Goal: Task Accomplishment & Management: Complete application form

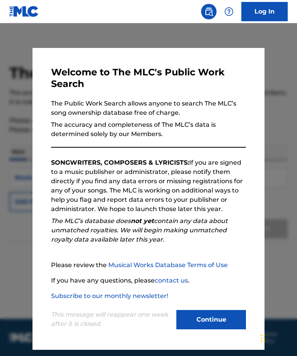
click at [215, 322] on button "Continue" at bounding box center [211, 319] width 70 height 19
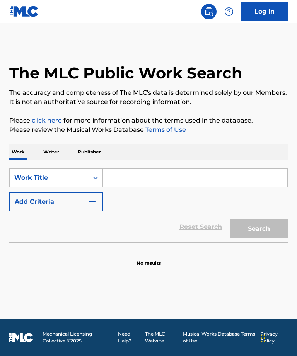
click at [239, 183] on input "Search Form" at bounding box center [195, 177] width 184 height 19
click at [49, 154] on p "Writer" at bounding box center [51, 152] width 20 height 16
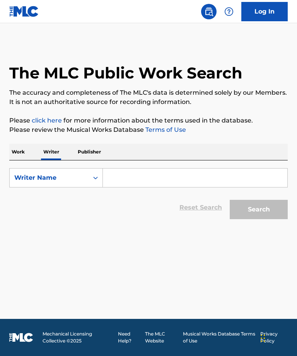
click at [205, 187] on input "Search Form" at bounding box center [195, 177] width 184 height 19
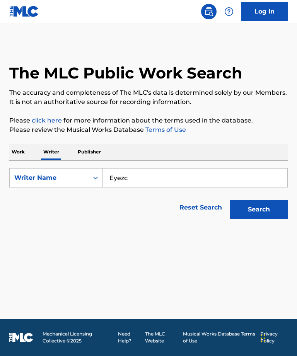
click at [258, 219] on button "Search" at bounding box center [258, 209] width 58 height 19
click at [272, 223] on div "Search" at bounding box center [257, 207] width 62 height 31
click at [269, 219] on button "Search" at bounding box center [258, 209] width 58 height 19
click at [239, 183] on input "Eyezc" at bounding box center [195, 177] width 184 height 19
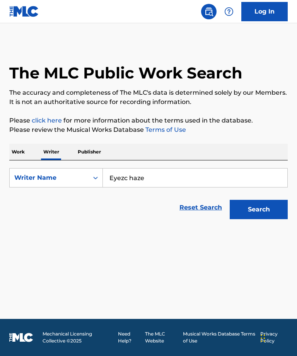
click at [258, 212] on button "Search" at bounding box center [258, 209] width 58 height 19
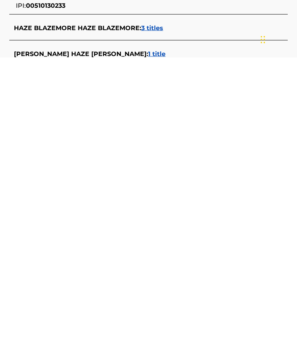
scroll to position [41, 0]
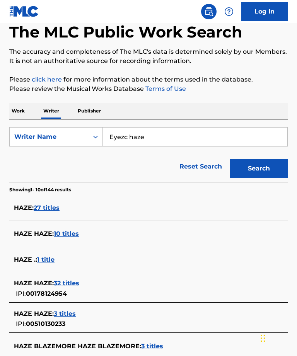
click at [234, 146] on input "Eyezc haze" at bounding box center [195, 136] width 184 height 19
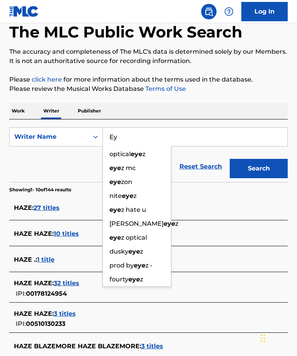
type input "E"
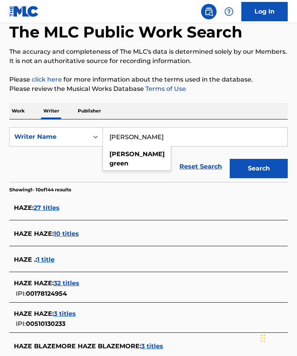
type input "stefan green"
click at [276, 178] on button "Search" at bounding box center [258, 168] width 58 height 19
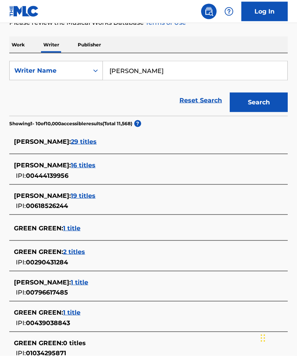
scroll to position [106, 0]
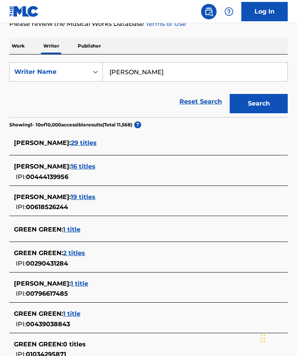
click at [77, 146] on span "29 titles" at bounding box center [84, 142] width 26 height 7
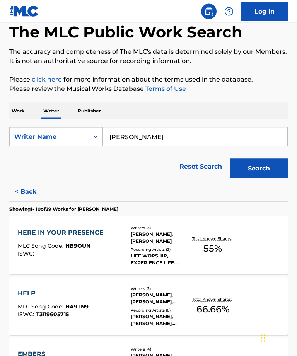
scroll to position [33, 0]
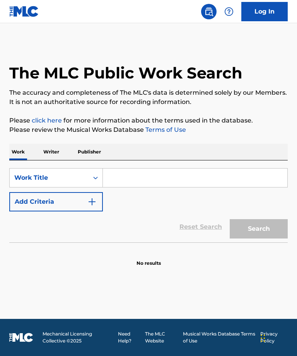
click at [52, 160] on p "Writer" at bounding box center [51, 152] width 20 height 16
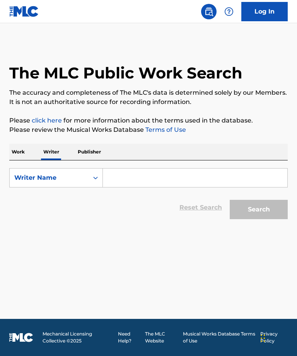
click at [142, 187] on input "Search Form" at bounding box center [195, 177] width 184 height 19
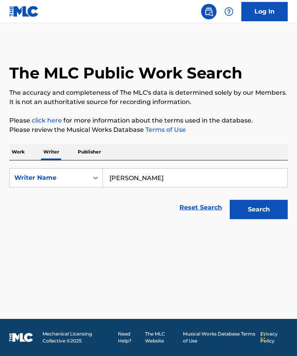
type input "[PERSON_NAME]"
click at [258, 219] on button "Search" at bounding box center [258, 209] width 58 height 19
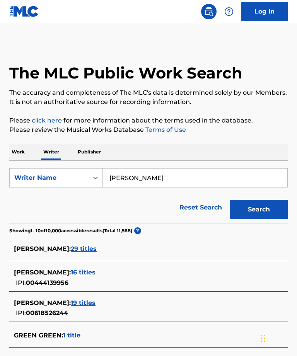
click at [258, 219] on button "Search" at bounding box center [258, 209] width 58 height 19
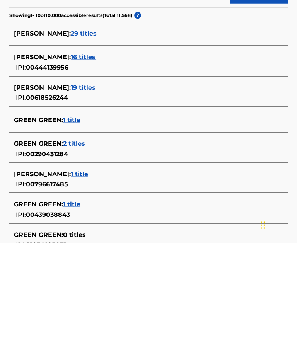
click at [73, 166] on span "16 titles" at bounding box center [83, 169] width 25 height 7
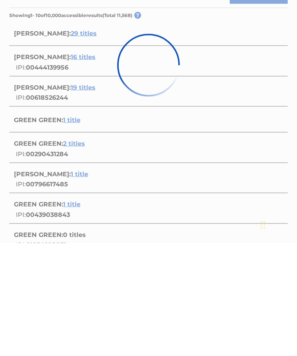
scroll to position [215, 0]
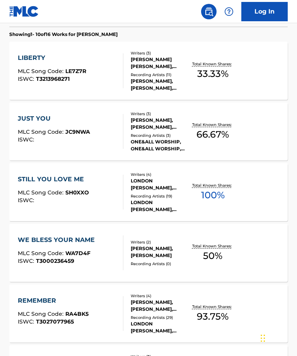
click at [23, 27] on button "< Back" at bounding box center [32, 16] width 46 height 19
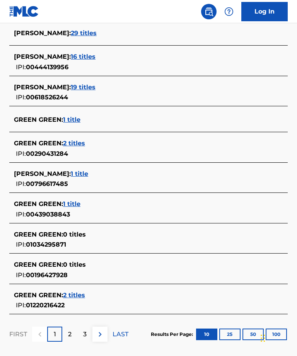
click at [74, 91] on span "19 titles" at bounding box center [83, 86] width 25 height 7
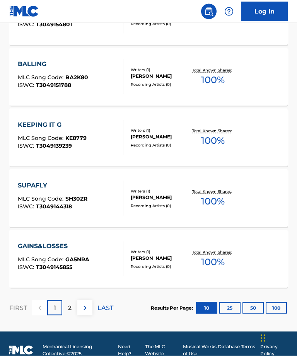
scroll to position [588, 0]
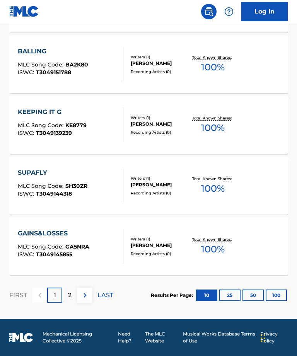
click at [83, 300] on img at bounding box center [84, 294] width 9 height 9
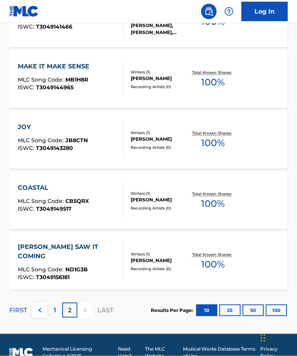
scroll to position [528, 0]
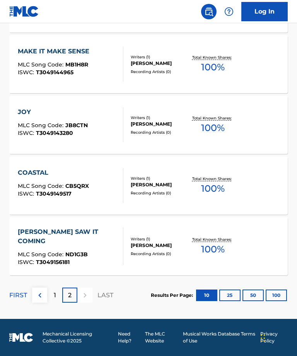
click at [277, 17] on link "Log In" at bounding box center [264, 11] width 46 height 19
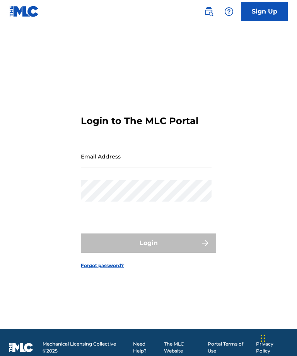
click at [271, 12] on link "Sign Up" at bounding box center [264, 11] width 46 height 19
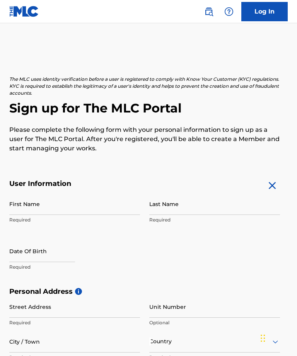
click at [120, 206] on input "First Name" at bounding box center [74, 204] width 131 height 22
type input "[PERSON_NAME]"
click at [217, 207] on input "Last Name" at bounding box center [214, 204] width 131 height 22
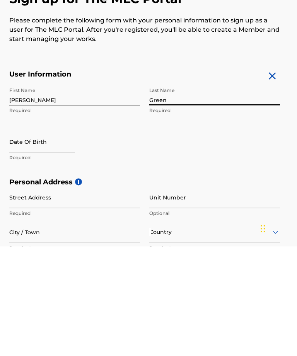
type input "Green"
click at [56, 240] on input "text" at bounding box center [42, 251] width 66 height 22
select select "7"
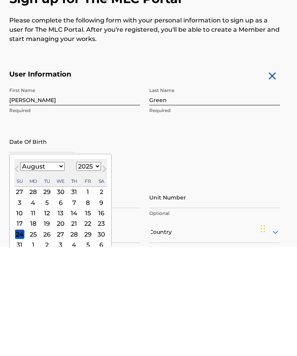
click at [101, 271] on select "1899 1900 1901 1902 1903 1904 1905 1906 1907 1908 1909 1910 1911 1912 1913 1914…" at bounding box center [88, 275] width 25 height 9
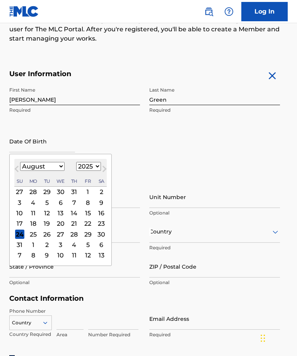
click at [101, 171] on select "1899 1900 1901 1902 1903 1904 1905 1906 1907 1908 1909 1910 1911 1912 1913 1914…" at bounding box center [88, 166] width 25 height 9
select select "1990"
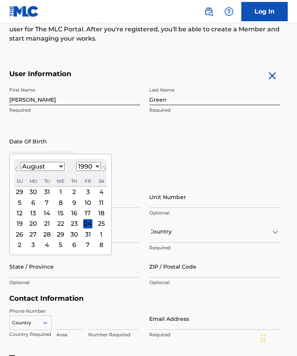
click at [57, 166] on select "January February March April May June July August September October November De…" at bounding box center [42, 166] width 44 height 9
select select "9"
click at [36, 236] on div "29" at bounding box center [33, 233] width 9 height 9
type input "[DATE]"
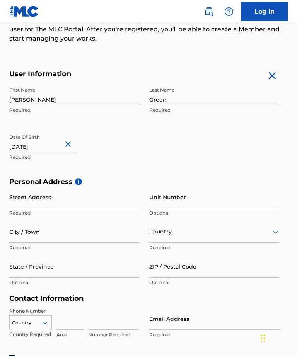
click at [34, 199] on input "Street Address" at bounding box center [74, 197] width 131 height 22
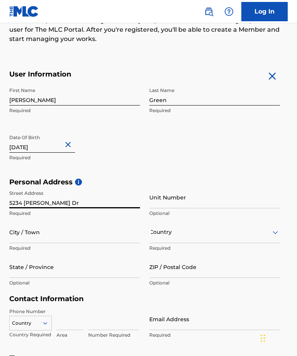
type input "5234 [PERSON_NAME] Dr"
click at [234, 199] on input "Unit Number" at bounding box center [214, 197] width 131 height 22
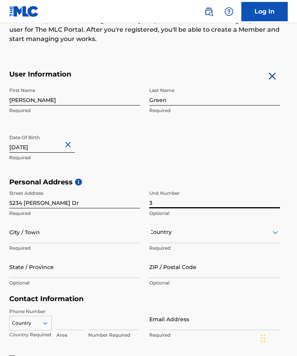
type input "3"
click at [18, 233] on input "City / Town" at bounding box center [74, 232] width 131 height 22
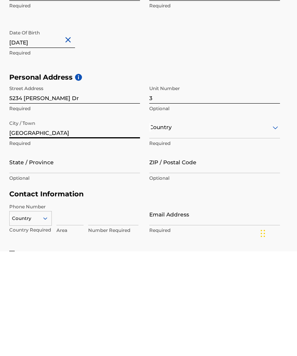
type input "[GEOGRAPHIC_DATA]"
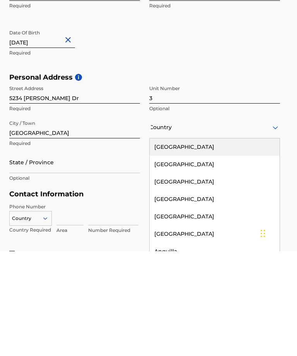
click at [226, 243] on div "[GEOGRAPHIC_DATA]" at bounding box center [214, 251] width 130 height 17
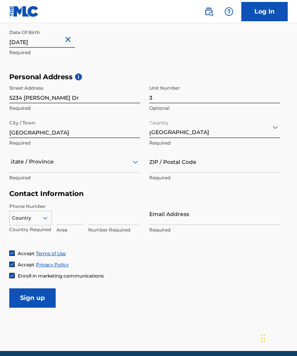
click at [220, 164] on input "ZIP / Postal Code" at bounding box center [214, 162] width 131 height 22
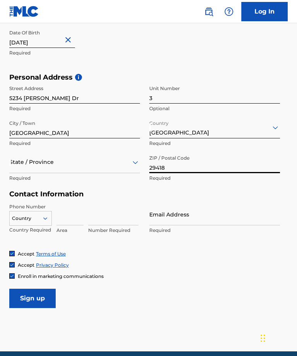
type input "29418"
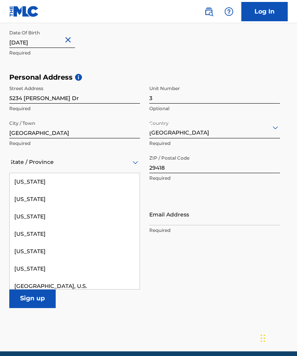
scroll to position [783, 0]
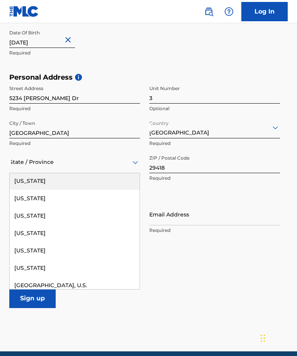
click at [71, 178] on div "[US_STATE]" at bounding box center [75, 180] width 130 height 17
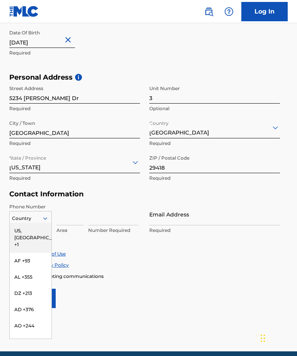
click at [20, 231] on div "US, [GEOGRAPHIC_DATA] +1" at bounding box center [31, 237] width 42 height 30
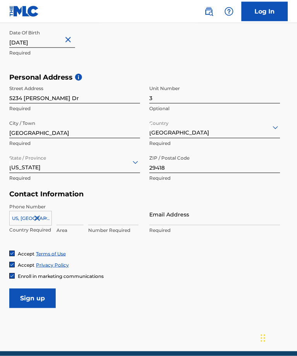
click at [62, 220] on input at bounding box center [69, 214] width 27 height 22
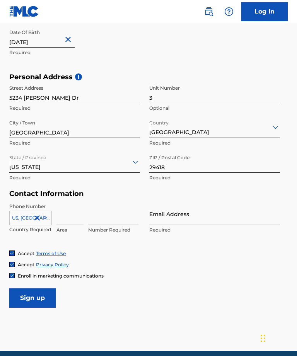
scroll to position [214, 0]
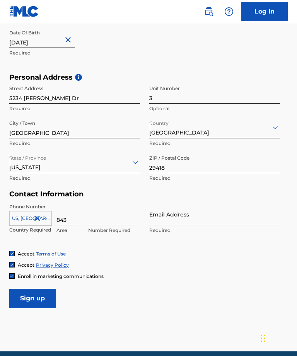
type input "843"
click at [101, 218] on input at bounding box center [113, 214] width 50 height 22
type input "3308658"
click at [237, 217] on input "Email Address" at bounding box center [214, 214] width 131 height 22
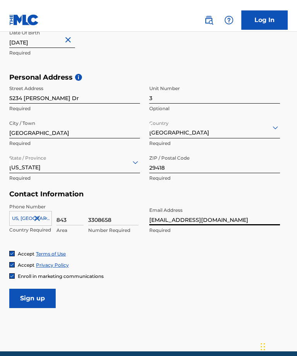
scroll to position [225, 0]
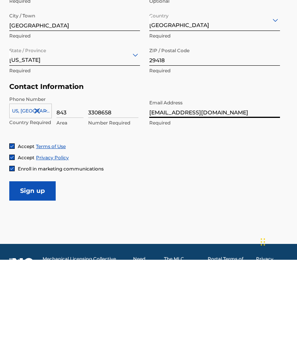
type input "[EMAIL_ADDRESS][DOMAIN_NAME]"
click at [31, 277] on input "Sign up" at bounding box center [32, 286] width 46 height 19
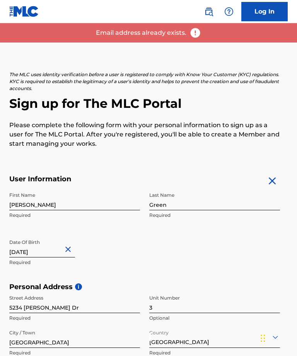
scroll to position [0, 0]
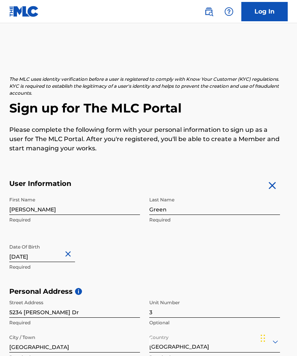
click at [269, 11] on link "Log In" at bounding box center [264, 11] width 46 height 19
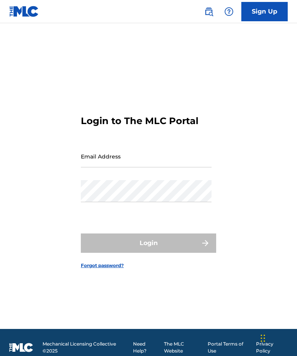
click at [174, 167] on input "Email Address" at bounding box center [146, 156] width 131 height 22
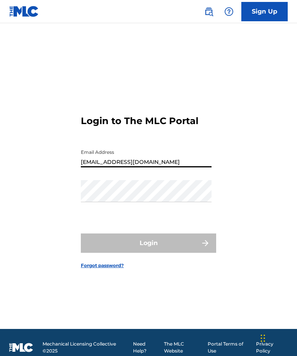
type input "[EMAIL_ADDRESS][DOMAIN_NAME]"
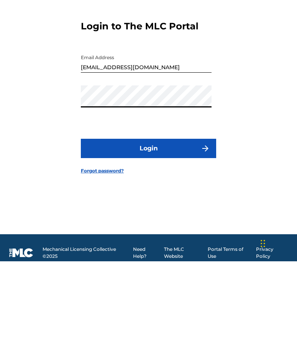
click at [95, 233] on button "Login" at bounding box center [148, 242] width 135 height 19
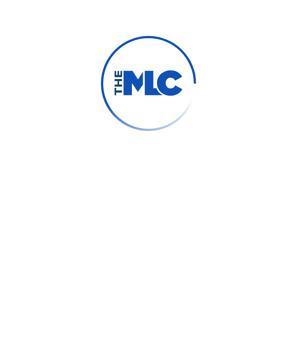
scroll to position [35, 0]
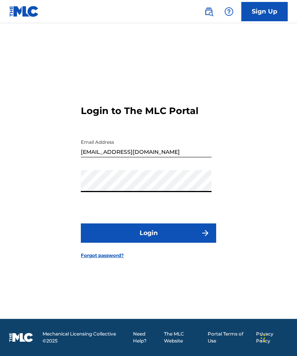
click at [202, 228] on img "submit" at bounding box center [204, 232] width 9 height 9
click at [189, 224] on button "Login" at bounding box center [148, 232] width 135 height 19
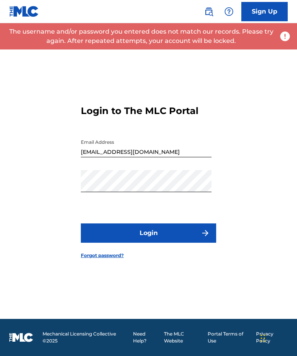
click at [81, 252] on link "Forgot password?" at bounding box center [102, 255] width 43 height 7
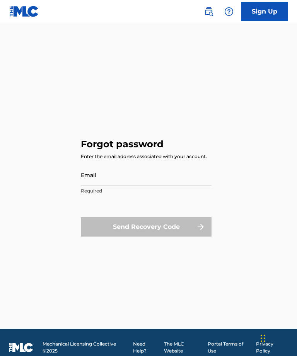
click at [187, 186] on input "Email" at bounding box center [146, 175] width 131 height 22
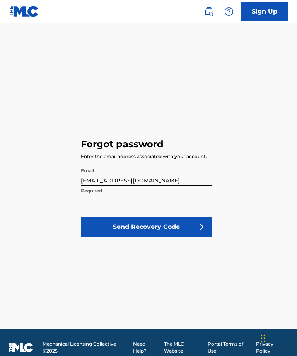
type input "[EMAIL_ADDRESS][DOMAIN_NAME]"
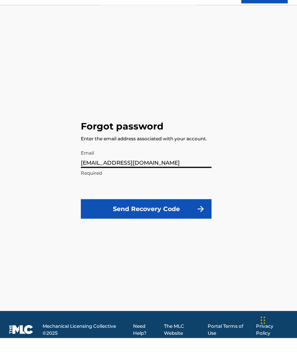
click at [97, 219] on button "Send Recovery Code" at bounding box center [146, 226] width 131 height 19
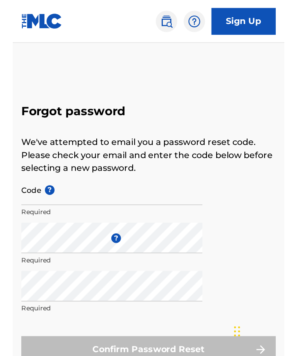
scroll to position [10, 0]
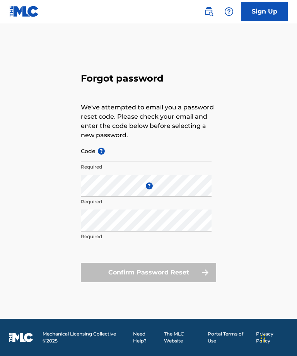
click at [176, 140] on p "We've attempted to email you a password reset code. Please check your email and…" at bounding box center [148, 121] width 135 height 37
click at [169, 162] on input "Code ?" at bounding box center [146, 151] width 131 height 22
paste input "FP_137eb34729177cafb175c634525d"
type input "FP_137eb34729177cafb175c634525d"
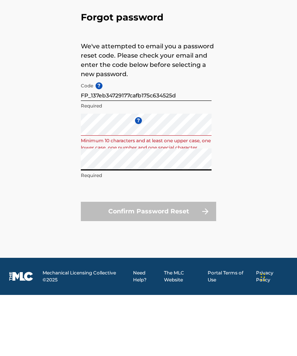
click at [263, 177] on div "Forgot password We've attempted to email you a password reset code. Please chec…" at bounding box center [148, 175] width 297 height 286
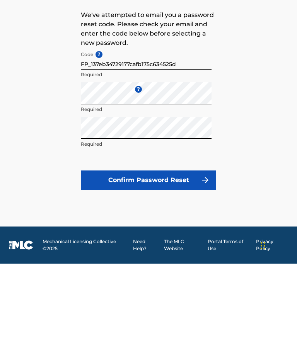
click at [199, 263] on button "Confirm Password Reset" at bounding box center [148, 272] width 135 height 19
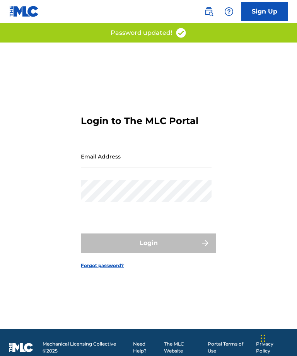
click at [193, 167] on input "Email Address" at bounding box center [146, 156] width 131 height 22
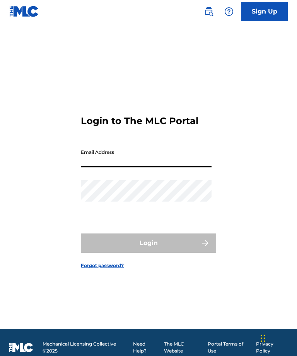
click at [181, 167] on input "Email Address" at bounding box center [146, 156] width 131 height 22
click at [184, 167] on input "Email Address" at bounding box center [146, 156] width 131 height 22
type input "[EMAIL_ADDRESS][DOMAIN_NAME]"
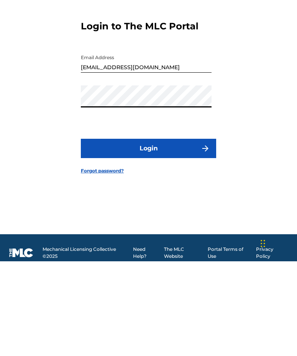
click at [194, 233] on button "Login" at bounding box center [148, 242] width 135 height 19
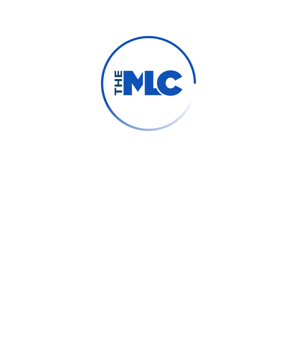
scroll to position [35, 0]
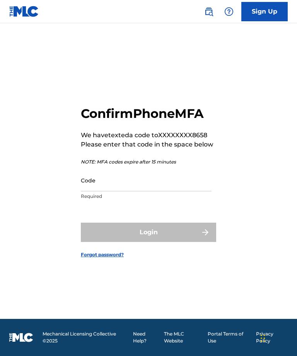
click at [123, 172] on input "Code" at bounding box center [146, 180] width 131 height 22
click at [156, 178] on input "Code" at bounding box center [146, 180] width 131 height 22
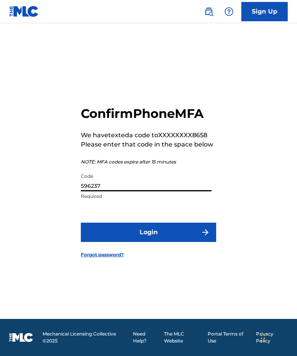
type input "596237"
click at [194, 223] on button "Login" at bounding box center [148, 231] width 135 height 19
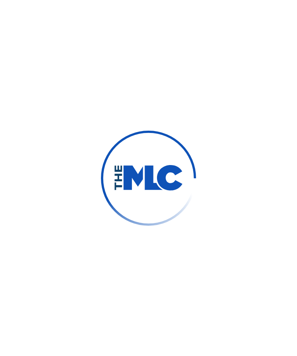
scroll to position [0, 0]
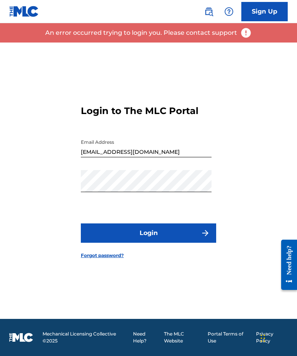
click at [177, 229] on button "Login" at bounding box center [148, 232] width 135 height 19
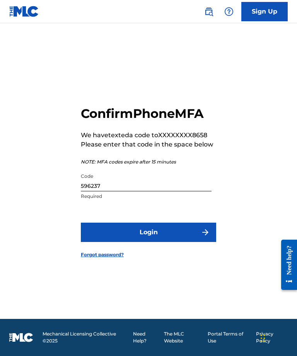
click at [188, 182] on input "596237" at bounding box center [146, 180] width 131 height 22
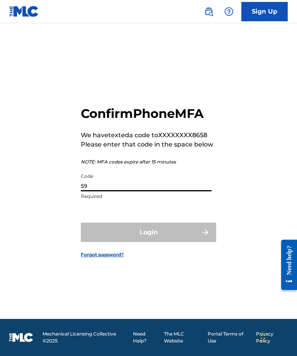
type input "5"
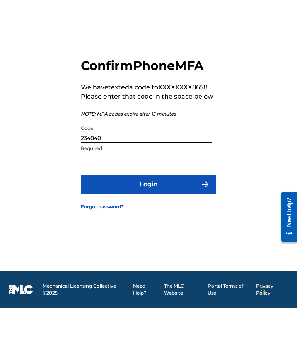
type input "234840"
click at [198, 222] on button "Login" at bounding box center [148, 231] width 135 height 19
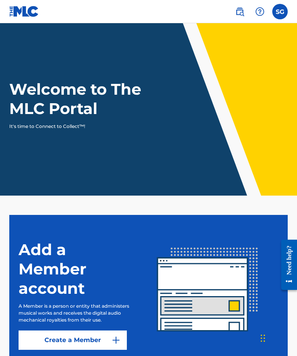
click at [287, 10] on label at bounding box center [279, 11] width 15 height 15
click at [280, 12] on input "SG [PERSON_NAME] [EMAIL_ADDRESS][DOMAIN_NAME] Notification Preferences Profile …" at bounding box center [280, 12] width 0 height 0
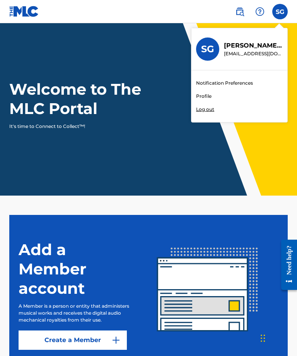
click at [244, 8] on img at bounding box center [239, 11] width 9 height 9
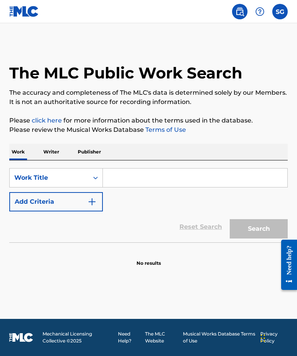
click at [287, 10] on label at bounding box center [279, 11] width 15 height 15
click at [280, 12] on input "SG [PERSON_NAME] [EMAIL_ADDRESS][DOMAIN_NAME] Notification Preferences Profile …" at bounding box center [280, 12] width 0 height 0
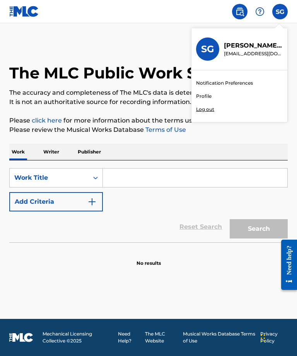
click at [216, 51] on div "SG" at bounding box center [207, 48] width 23 height 23
click at [280, 12] on input "SG [PERSON_NAME] [EMAIL_ADDRESS][DOMAIN_NAME] Notification Preferences Profile …" at bounding box center [280, 12] width 0 height 0
click at [268, 52] on p "[EMAIL_ADDRESS][DOMAIN_NAME]" at bounding box center [253, 53] width 59 height 7
click at [280, 12] on input "SG [PERSON_NAME] [EMAIL_ADDRESS][DOMAIN_NAME] Notification Preferences Profile …" at bounding box center [280, 12] width 0 height 0
click at [208, 95] on link "Profile" at bounding box center [203, 96] width 15 height 7
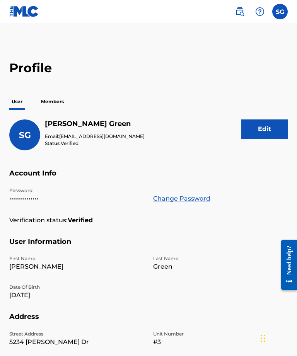
click at [52, 109] on p "Members" at bounding box center [52, 101] width 27 height 16
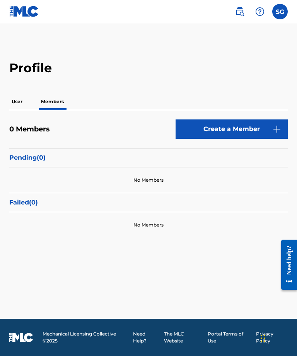
click at [273, 134] on img at bounding box center [276, 128] width 9 height 9
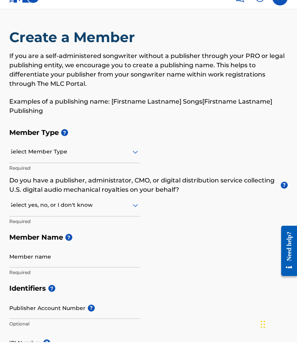
scroll to position [18, 0]
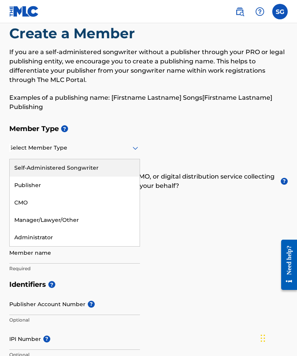
click at [117, 169] on div "Self-Administered Songwriter" at bounding box center [75, 167] width 130 height 17
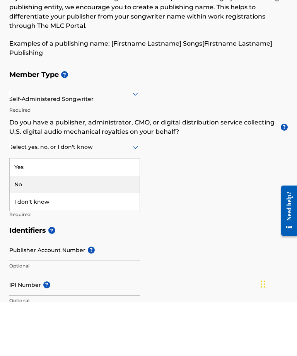
click at [128, 230] on div "No" at bounding box center [75, 238] width 130 height 17
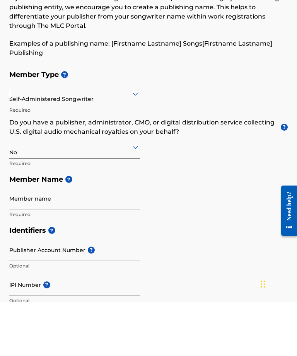
scroll to position [72, 0]
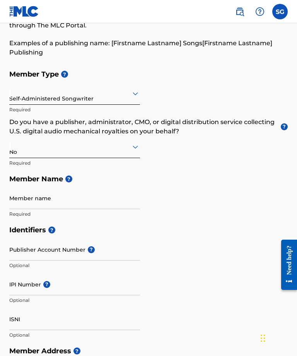
click at [117, 203] on input "Member name" at bounding box center [74, 198] width 131 height 22
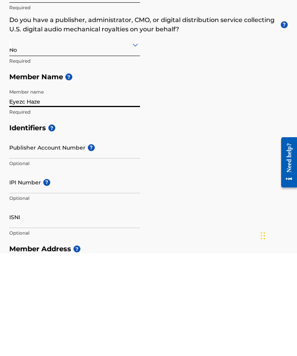
type input "Eyezc Haze"
click at [108, 273] on input "IPI Number ?" at bounding box center [74, 284] width 131 height 22
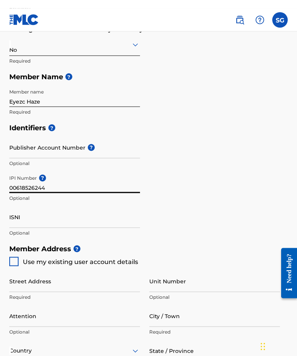
scroll to position [183, 0]
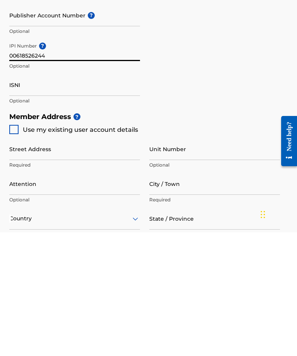
type input "00618526244"
click at [14, 248] on div at bounding box center [13, 252] width 9 height 9
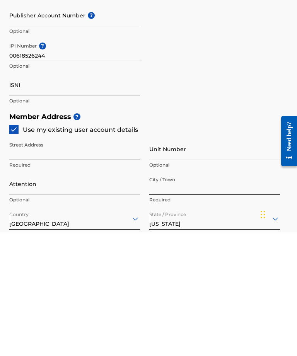
type input "5234 [PERSON_NAME] Dr"
type input "[GEOGRAPHIC_DATA]"
type input "29418"
type input "843"
type input "3308658"
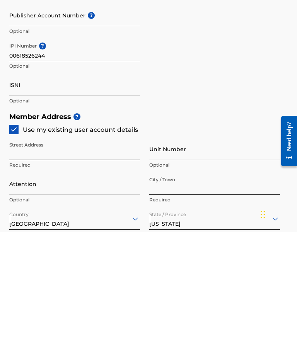
type input "[EMAIL_ADDRESS][DOMAIN_NAME]"
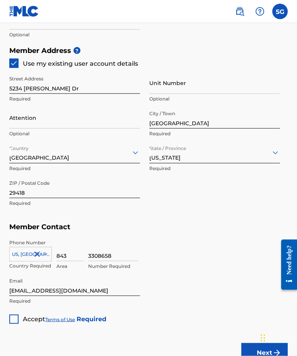
scroll to position [373, 0]
click at [15, 315] on div at bounding box center [13, 318] width 9 height 9
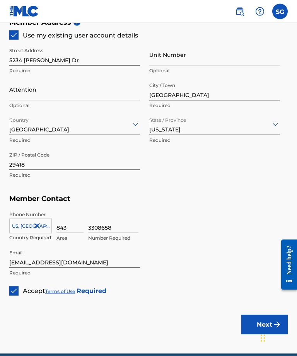
scroll to position [409, 0]
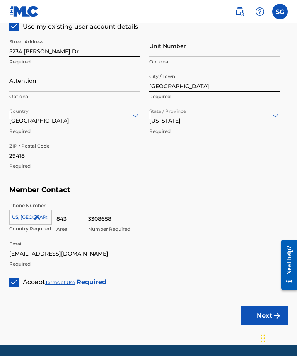
click at [255, 311] on button "Next" at bounding box center [264, 315] width 46 height 19
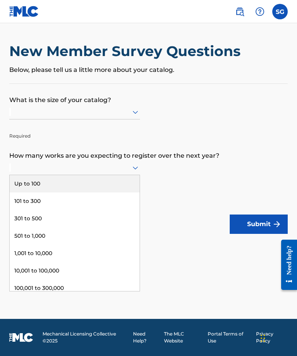
click at [115, 207] on div "101 to 300" at bounding box center [75, 200] width 130 height 17
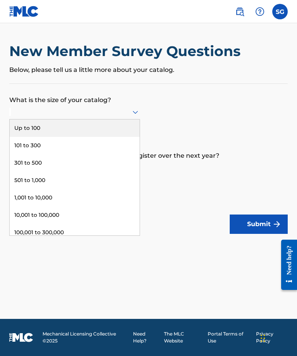
click at [116, 167] on div "301 to 500" at bounding box center [75, 162] width 130 height 17
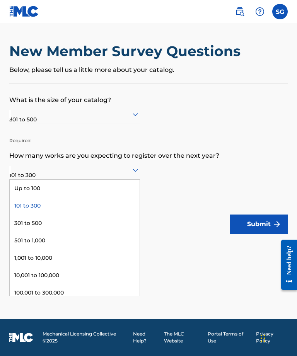
click at [125, 195] on div "Up to 100" at bounding box center [75, 188] width 130 height 17
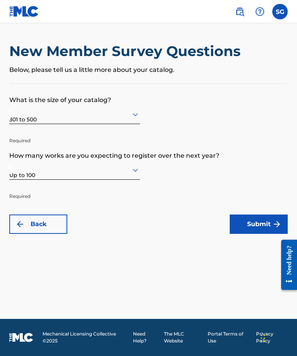
click at [272, 226] on img "submit" at bounding box center [276, 223] width 9 height 9
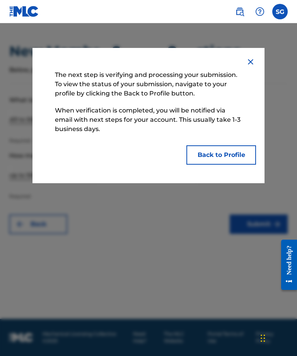
click at [246, 155] on button "Back to Profile" at bounding box center [221, 154] width 70 height 19
